Goal: Task Accomplishment & Management: Manage account settings

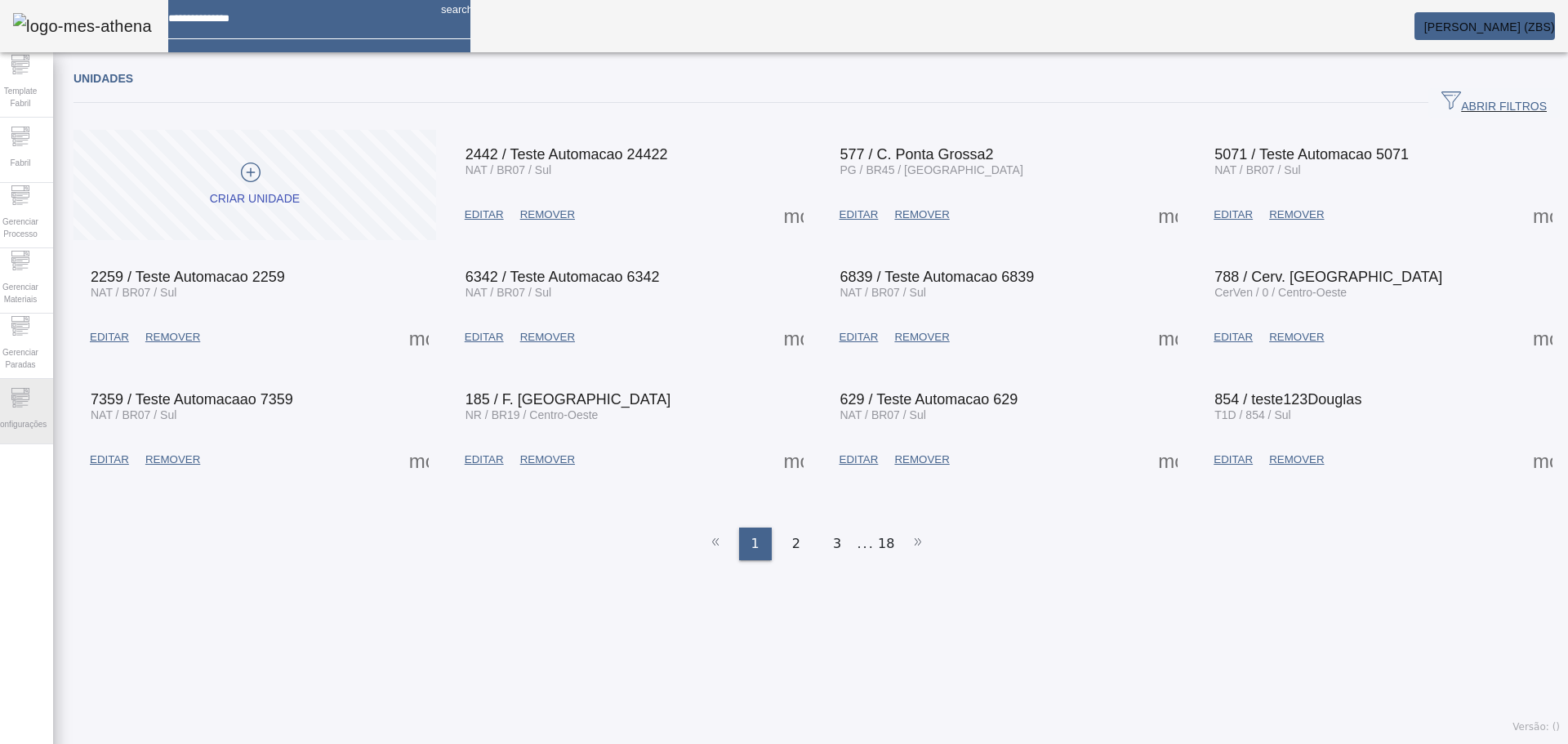
click at [36, 418] on span "Configurações" at bounding box center [20, 424] width 62 height 22
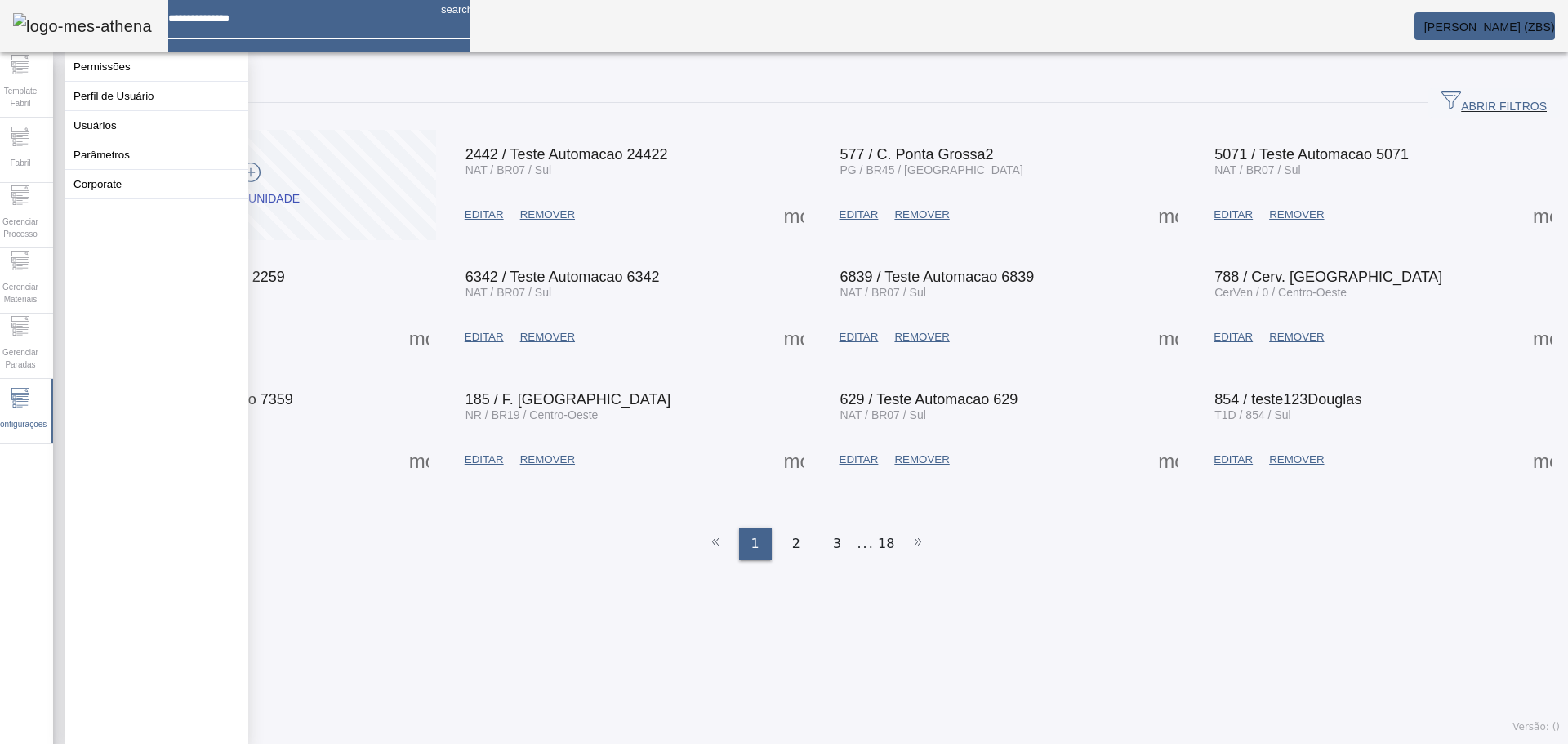
click at [112, 136] on button "Usuários" at bounding box center [157, 125] width 183 height 29
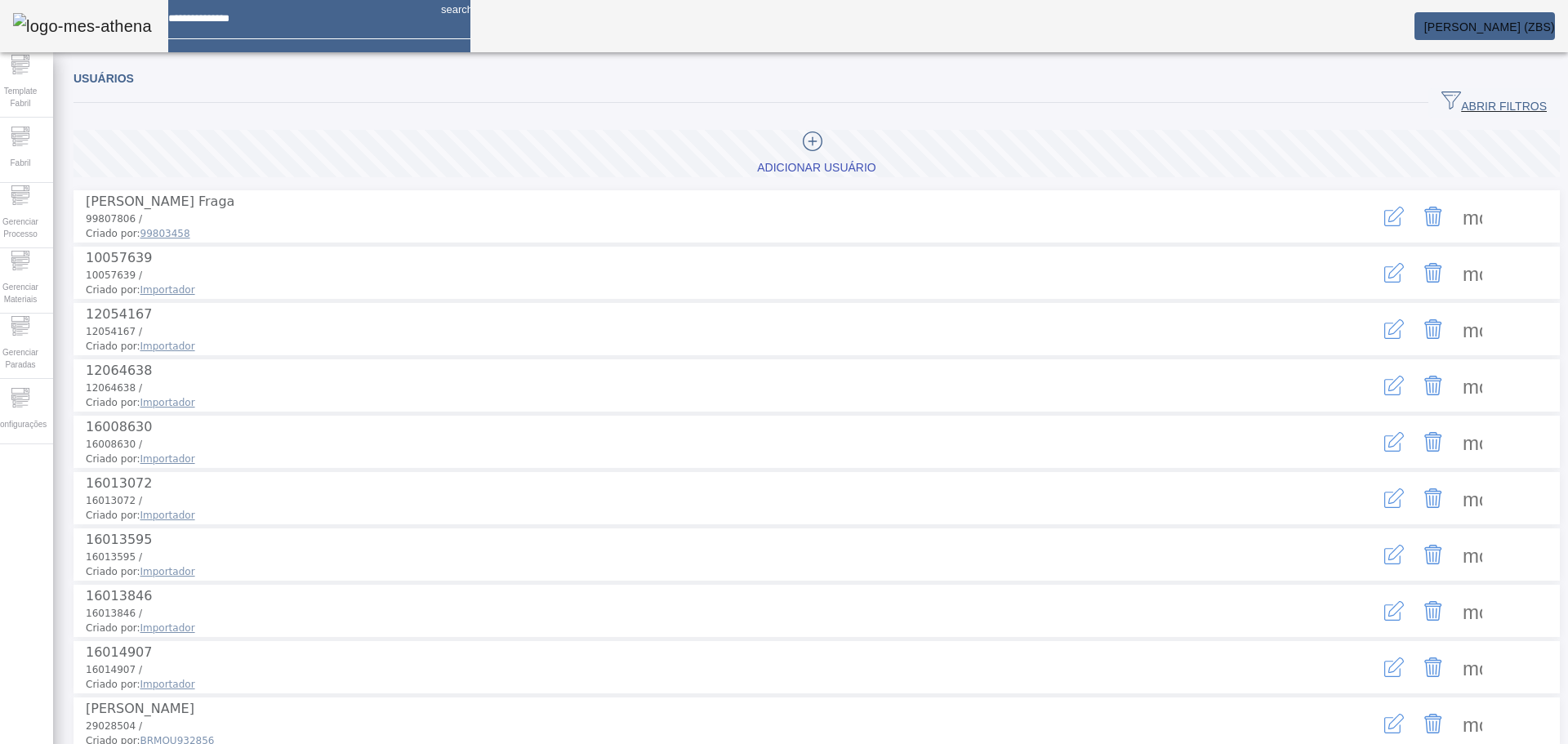
click at [1487, 108] on span "ABRIR FILTROS" at bounding box center [1494, 102] width 106 height 24
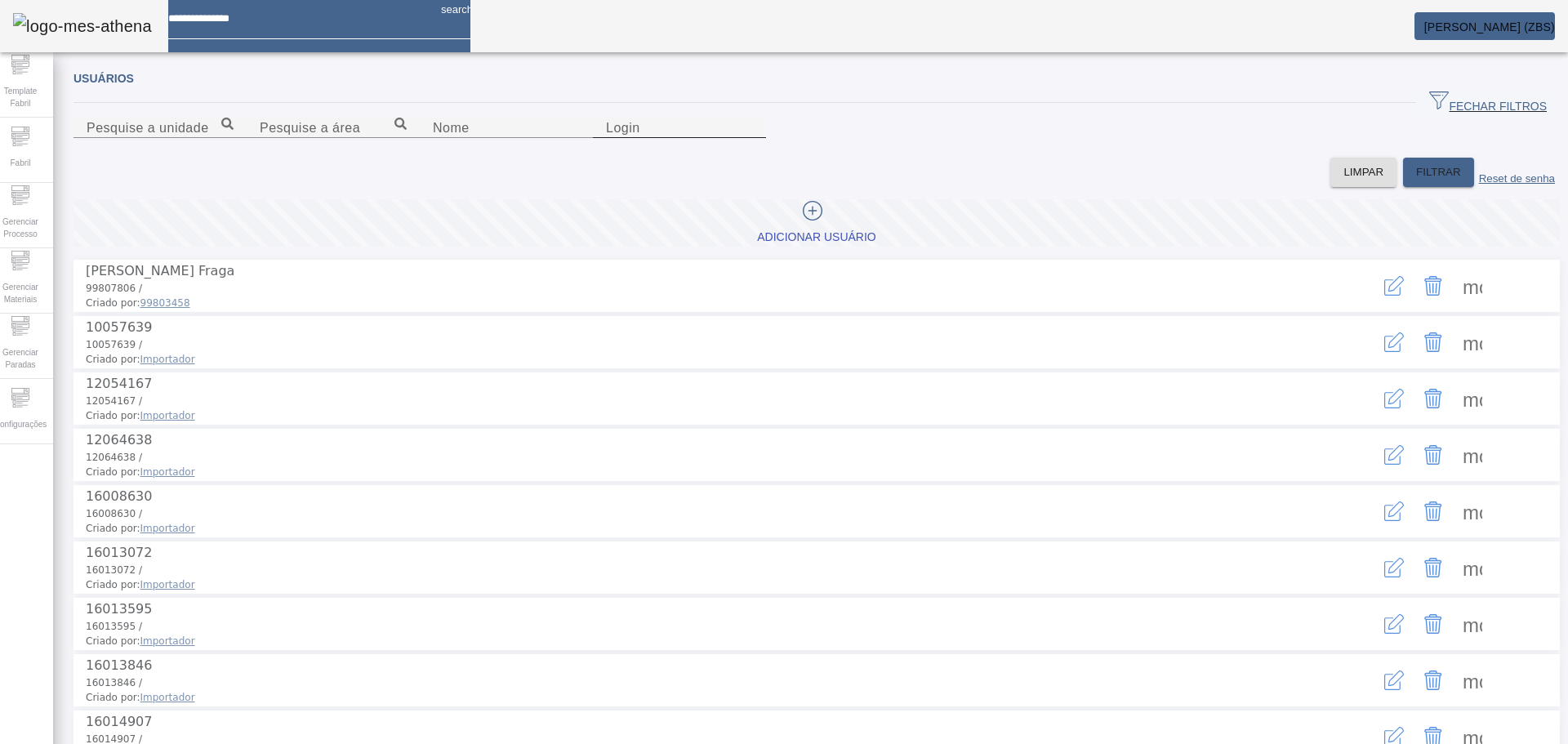
drag, startPoint x: 855, startPoint y: 209, endPoint x: 868, endPoint y: 203, distance: 14.3
click at [753, 138] on input "Login" at bounding box center [679, 128] width 147 height 20
type input "********"
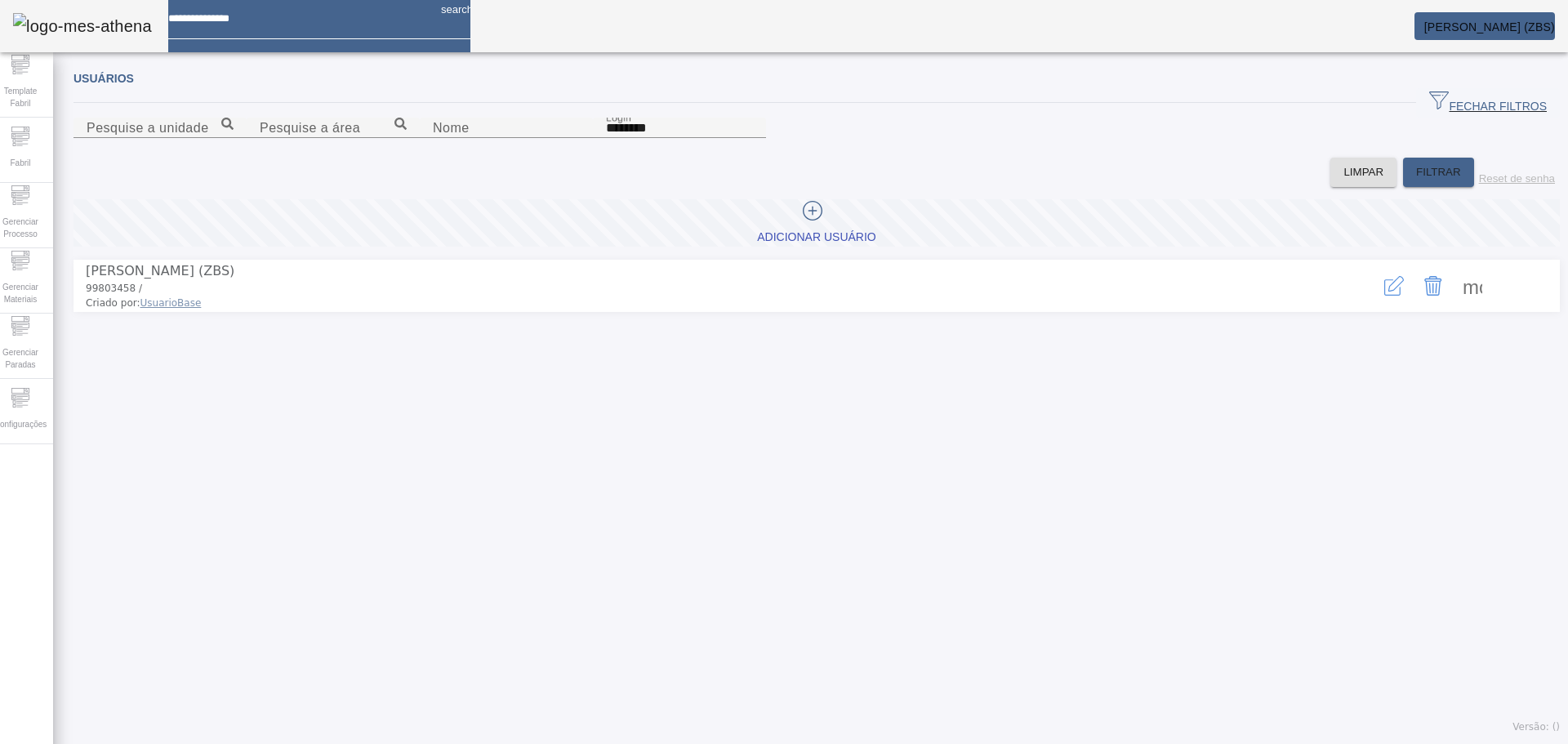
click at [1384, 295] on icon "button" at bounding box center [1394, 286] width 20 height 20
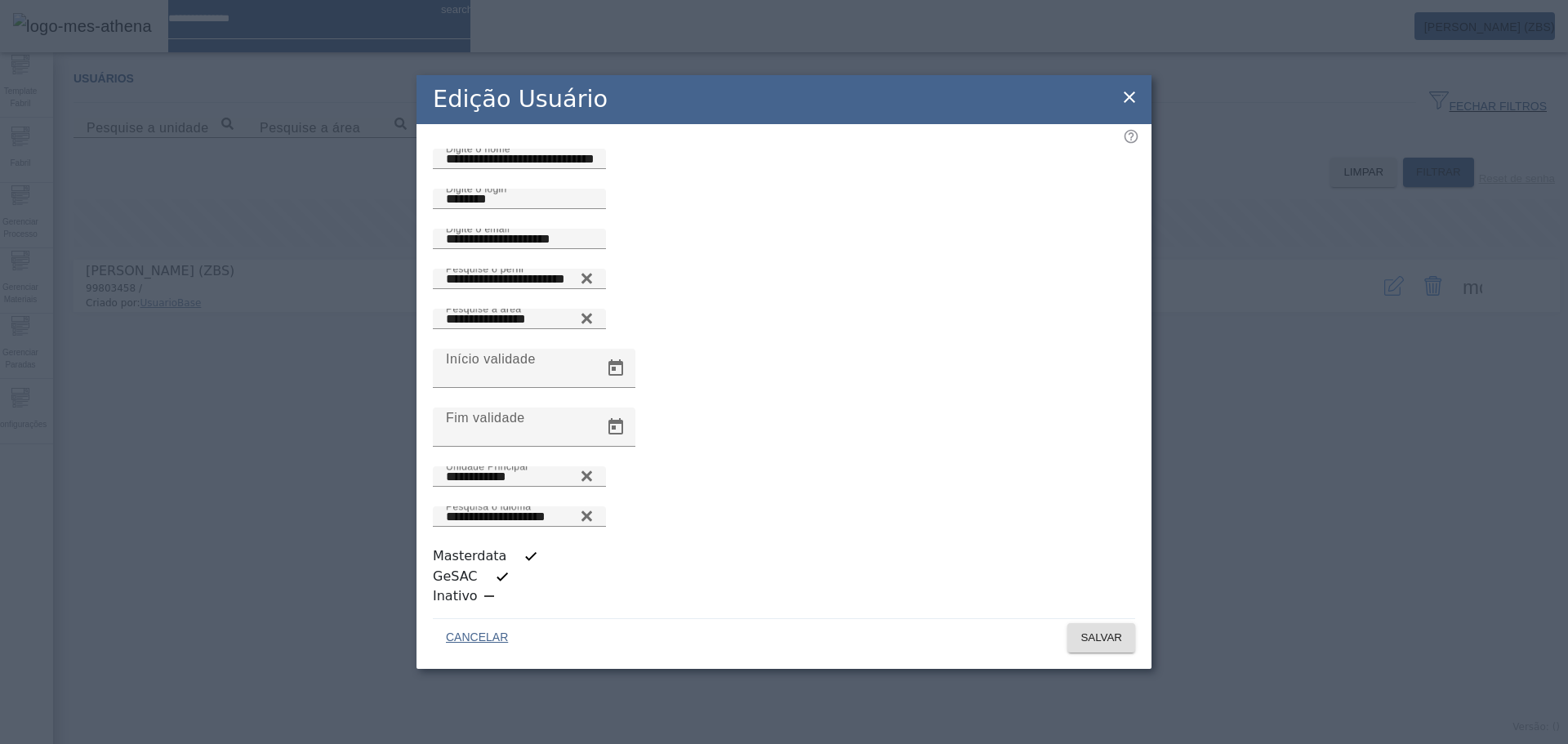
click at [519, 576] on div "button" at bounding box center [502, 576] width 33 height 33
click at [1106, 630] on span "SALVAR" at bounding box center [1101, 638] width 42 height 16
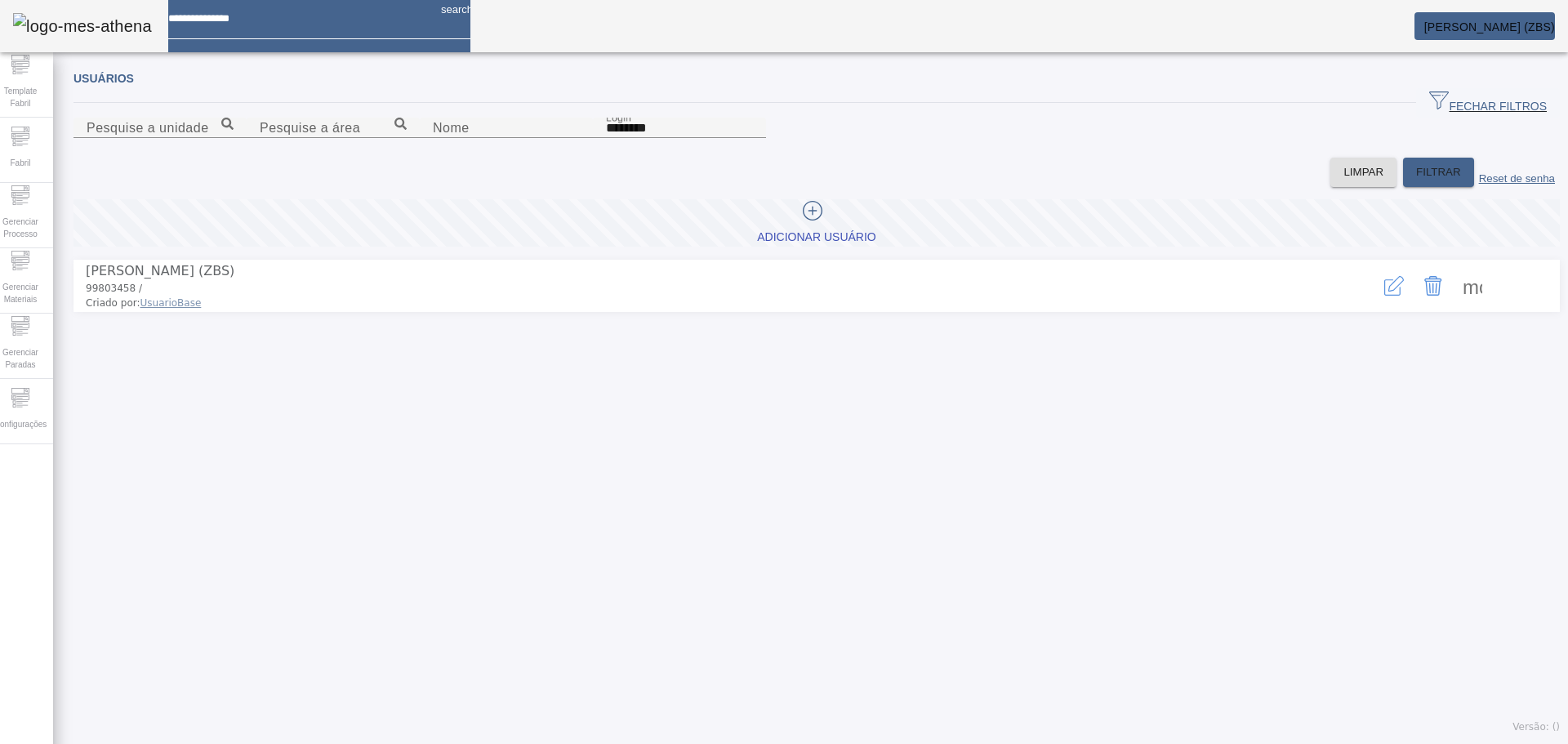
click at [809, 245] on span "Adicionar Usuário" at bounding box center [816, 223] width 118 height 44
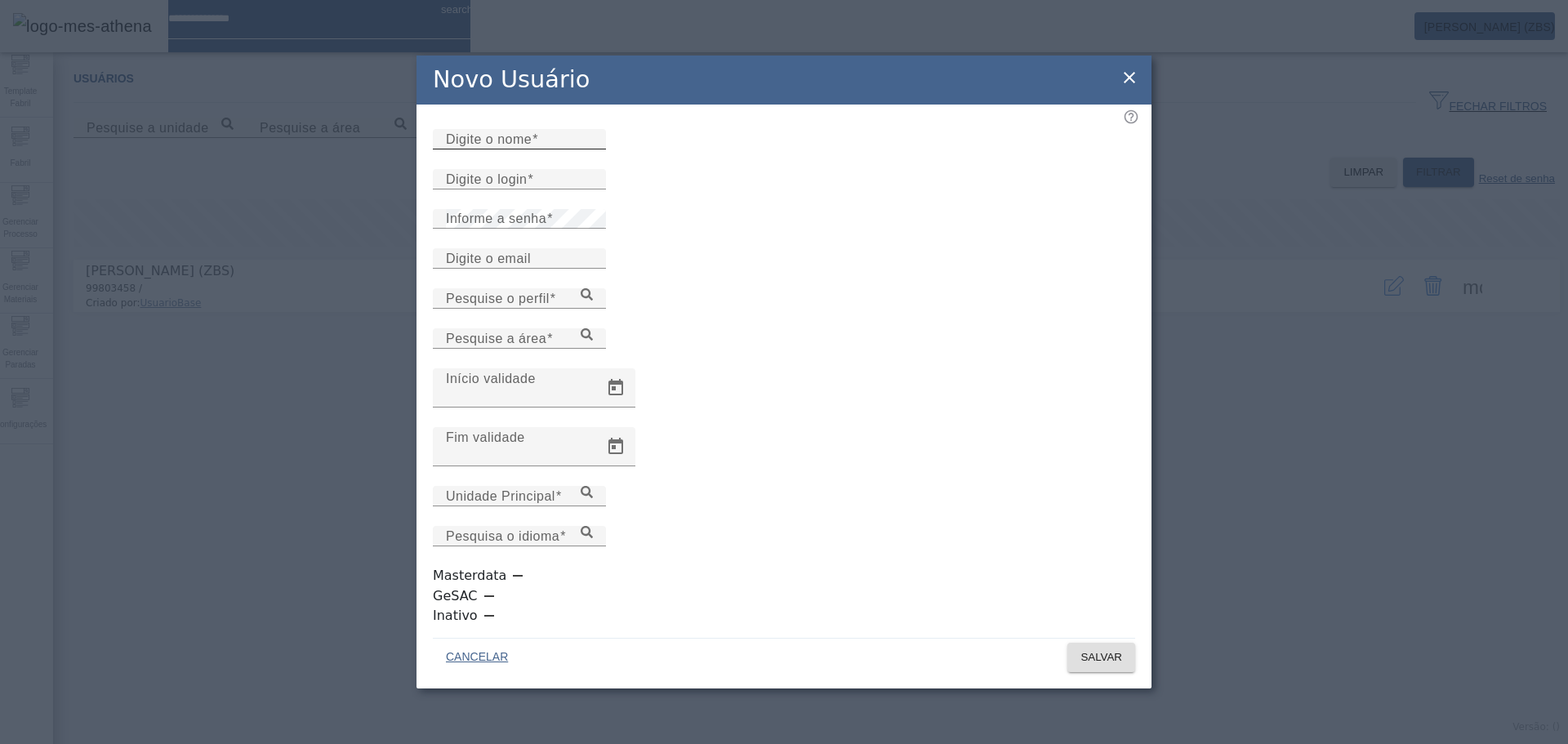
click at [513, 146] on mat-label "Digite o nome" at bounding box center [488, 139] width 86 height 14
click at [513, 149] on input "Digite o nome" at bounding box center [519, 140] width 147 height 20
type input "**********"
click at [1128, 88] on icon at bounding box center [1130, 78] width 20 height 20
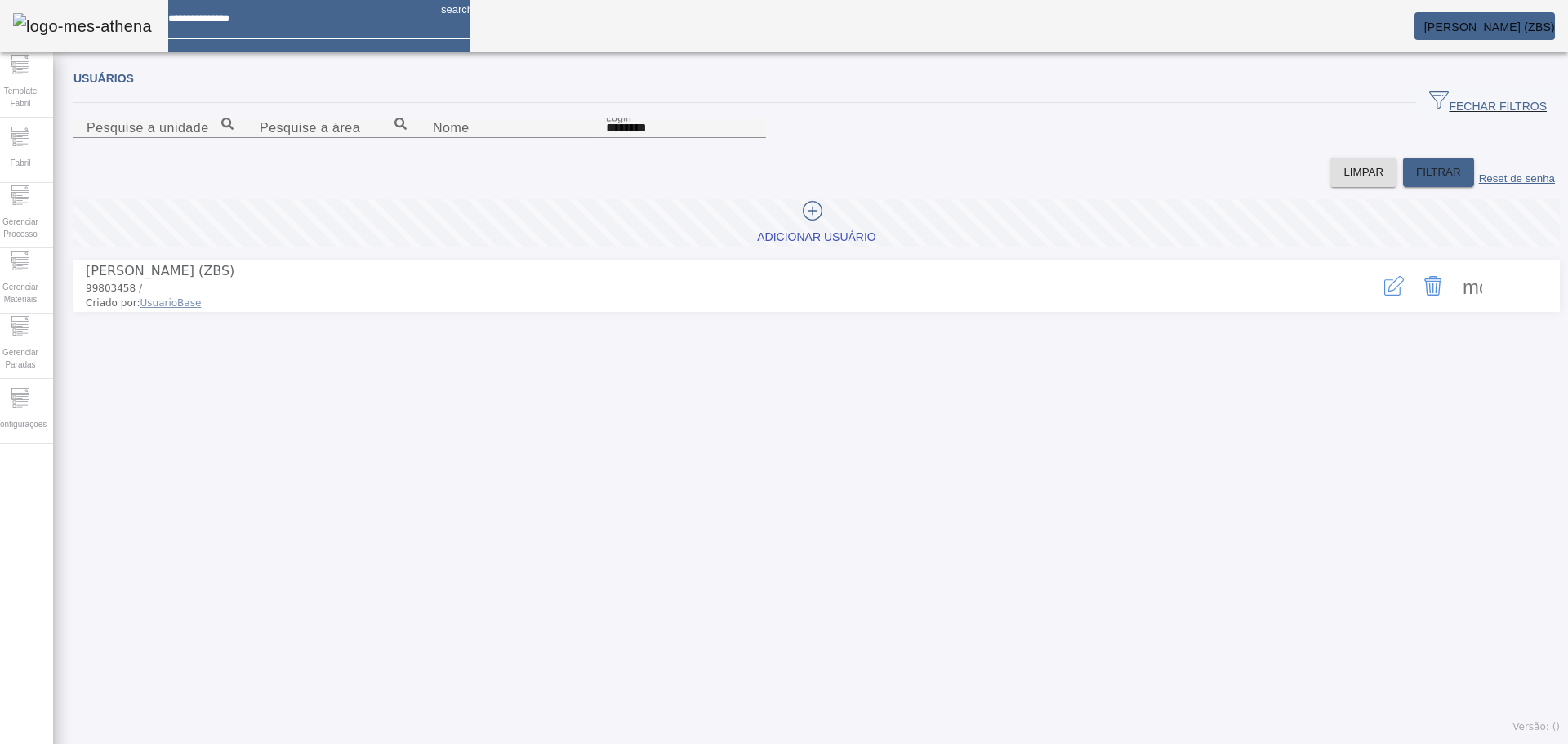
click at [642, 662] on div "Usuários FECHAR FILTROS Pesquise a unidade Pesquise a área Nome Login ******** …" at bounding box center [816, 402] width 1527 height 683
click at [1453, 305] on span at bounding box center [1472, 286] width 39 height 39
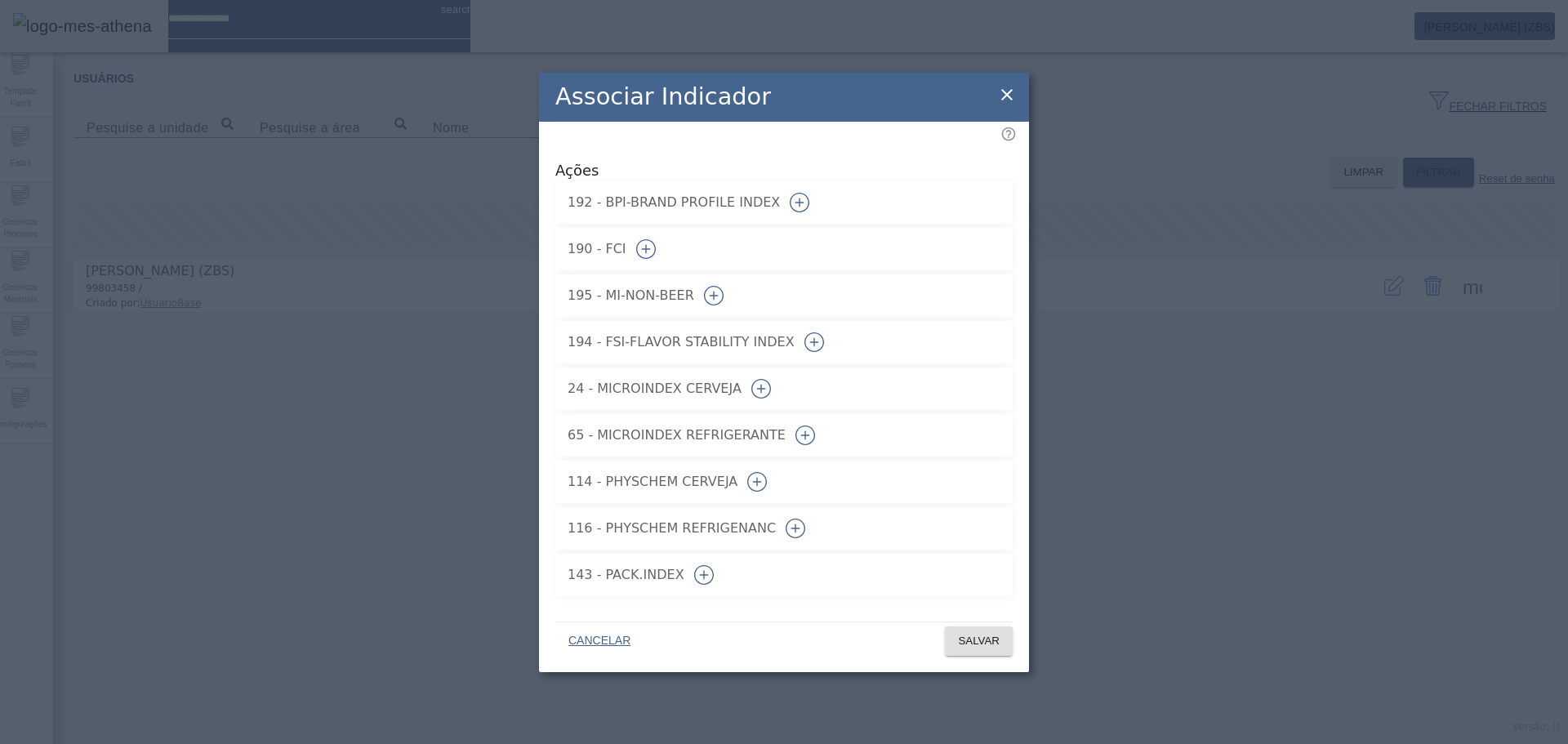
click at [809, 203] on icon "button" at bounding box center [800, 202] width 20 height 20
click at [656, 240] on icon "button" at bounding box center [646, 249] width 20 height 20
click at [724, 294] on icon "button" at bounding box center [714, 296] width 20 height 20
click at [824, 344] on icon "button" at bounding box center [814, 342] width 20 height 20
drag, startPoint x: 970, startPoint y: 376, endPoint x: 969, endPoint y: 403, distance: 27.0
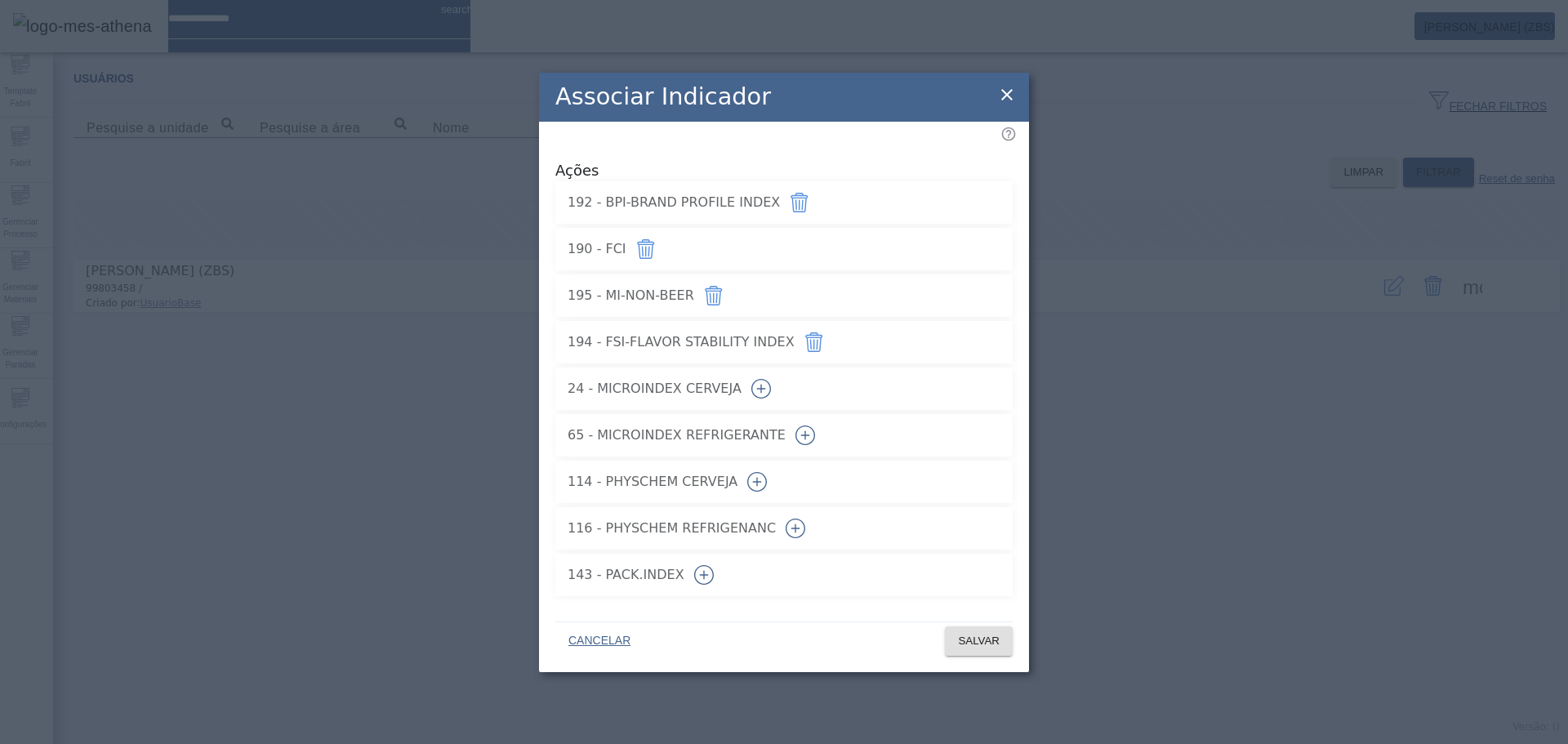
click at [771, 380] on icon "button" at bounding box center [761, 389] width 20 height 20
drag, startPoint x: 968, startPoint y: 422, endPoint x: 967, endPoint y: 452, distance: 30.0
click at [815, 427] on icon "button" at bounding box center [805, 435] width 20 height 20
click at [767, 474] on icon "button" at bounding box center [757, 482] width 20 height 20
click at [805, 528] on icon "button" at bounding box center [795, 528] width 20 height 20
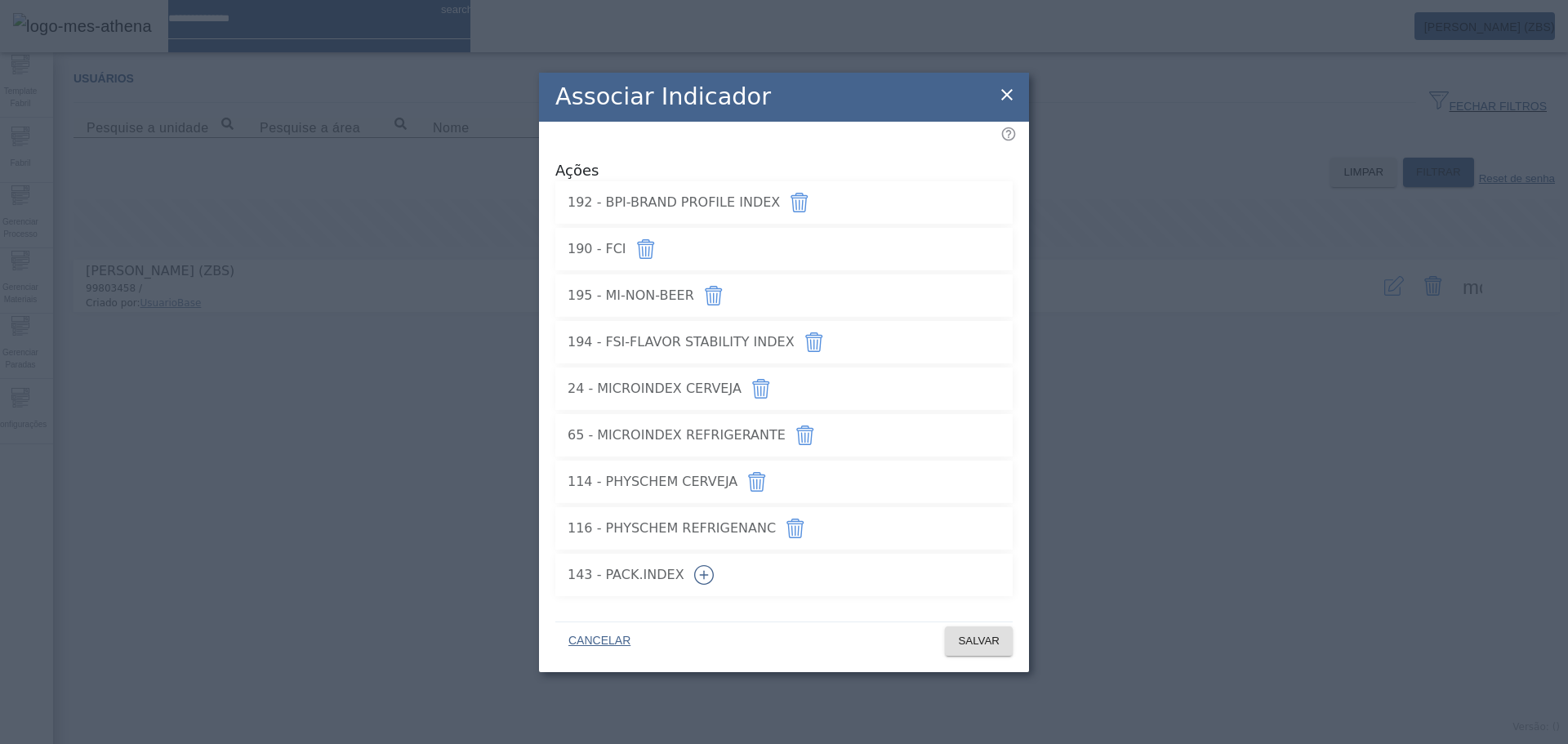
click at [714, 565] on icon "button" at bounding box center [704, 575] width 20 height 20
click at [989, 635] on span "SALVAR" at bounding box center [979, 641] width 42 height 16
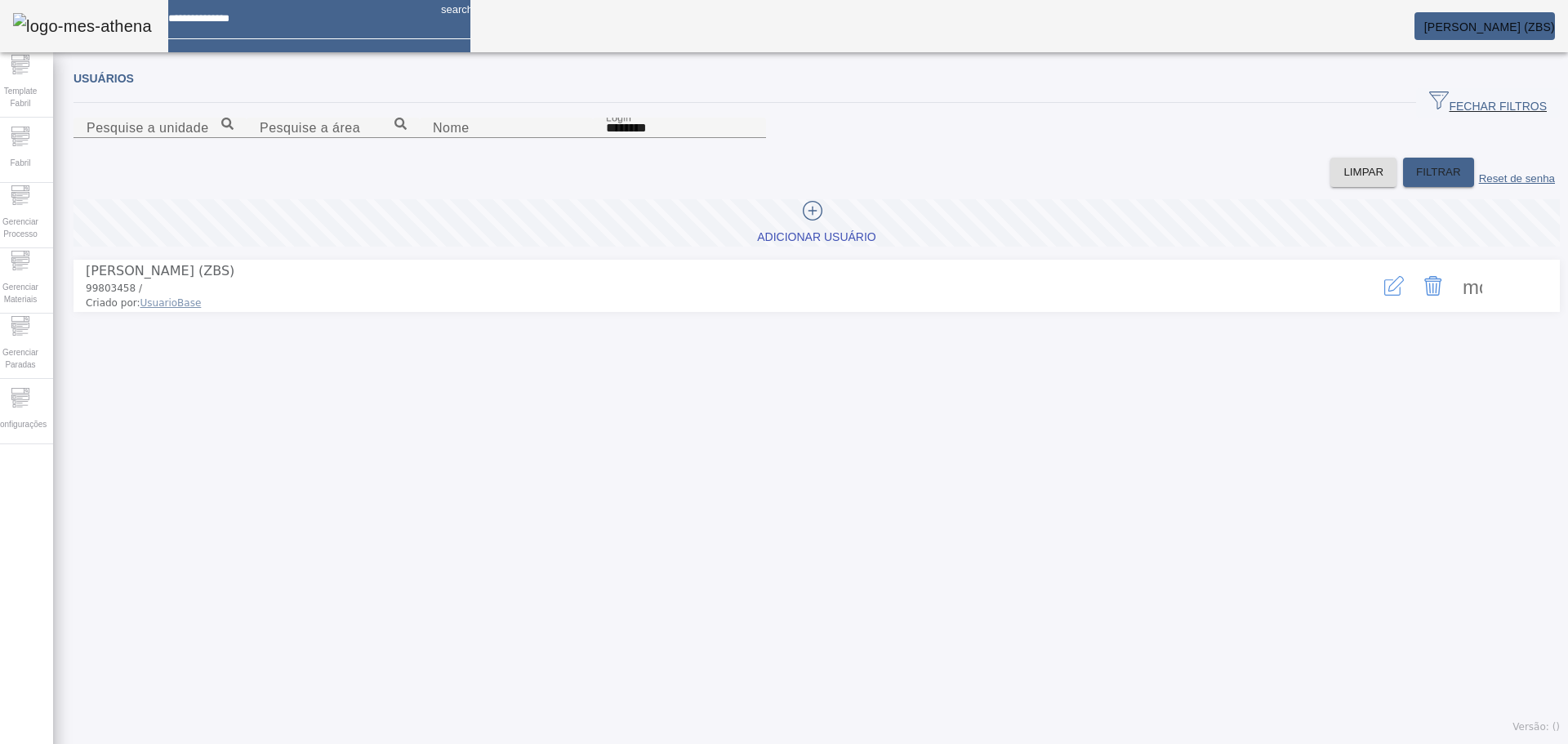
click at [543, 532] on div "Usuários FECHAR FILTROS Pesquise a unidade Pesquise a área Nome Login ******** …" at bounding box center [816, 402] width 1527 height 683
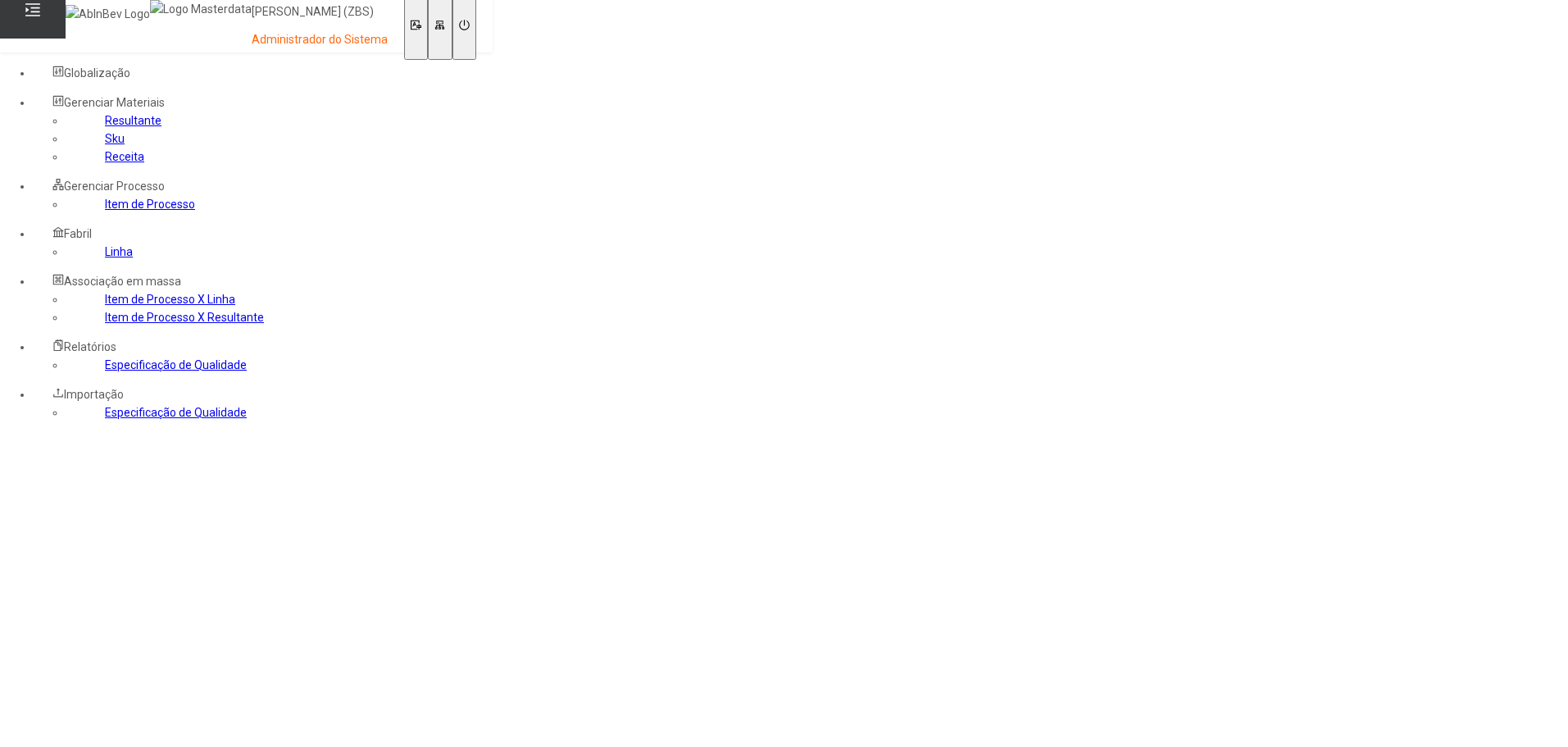
click at [470, 22] on em at bounding box center [464, 27] width 11 height 13
